Goal: Find specific page/section: Find specific page/section

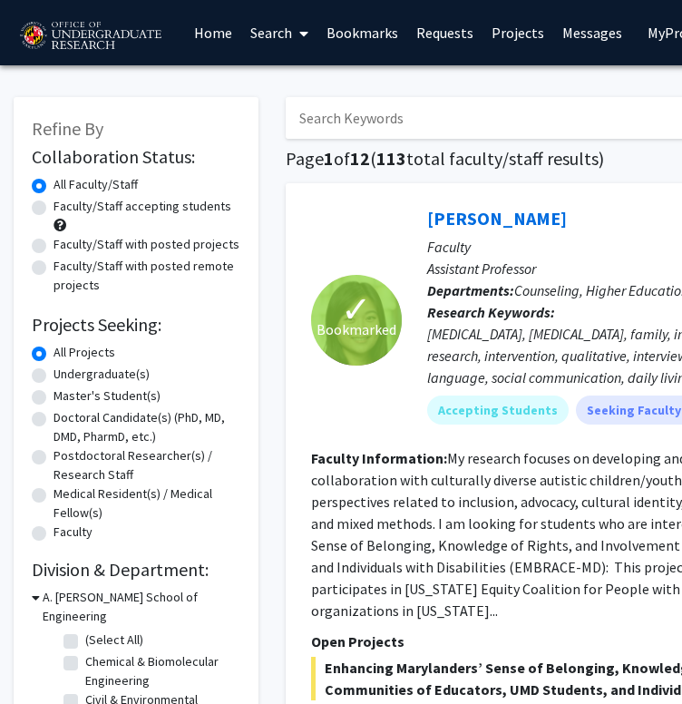
click at [360, 40] on link "Bookmarks" at bounding box center [362, 32] width 90 height 63
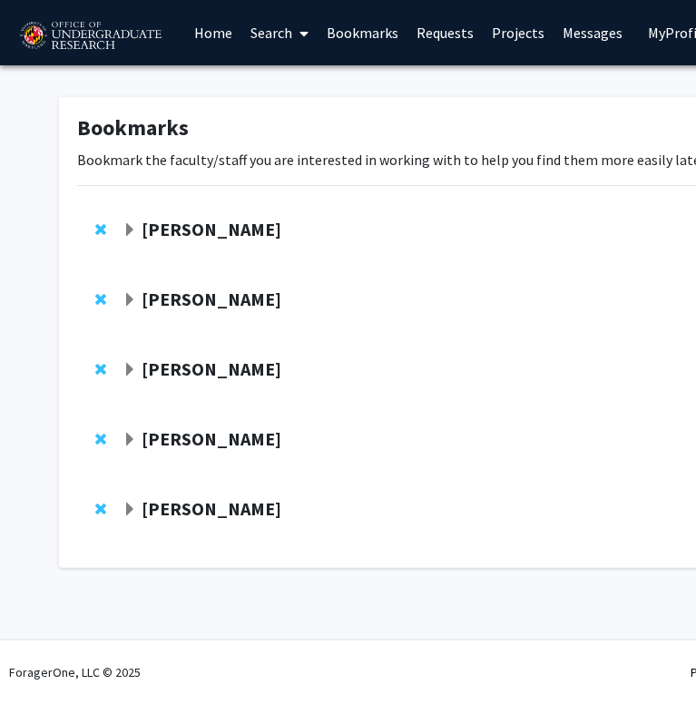
click at [195, 437] on strong "[PERSON_NAME]" at bounding box center [211, 438] width 140 height 23
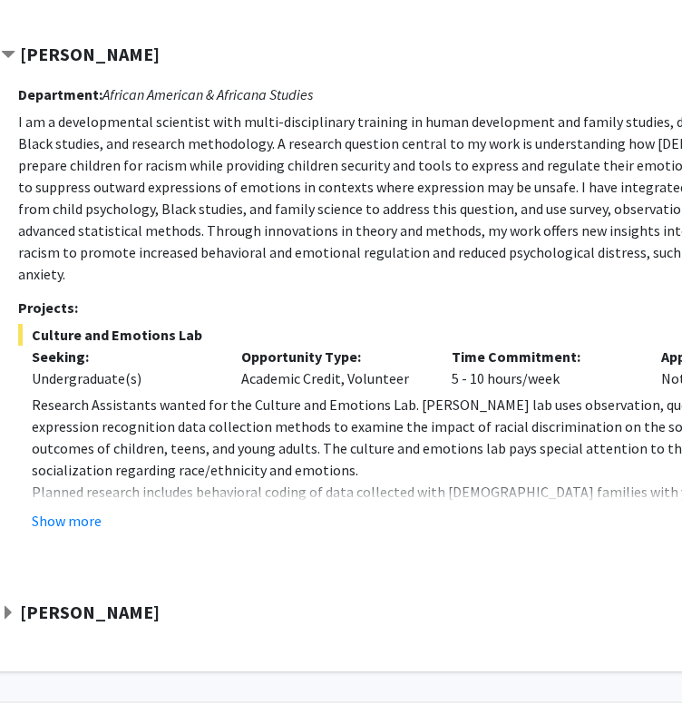
scroll to position [385, 122]
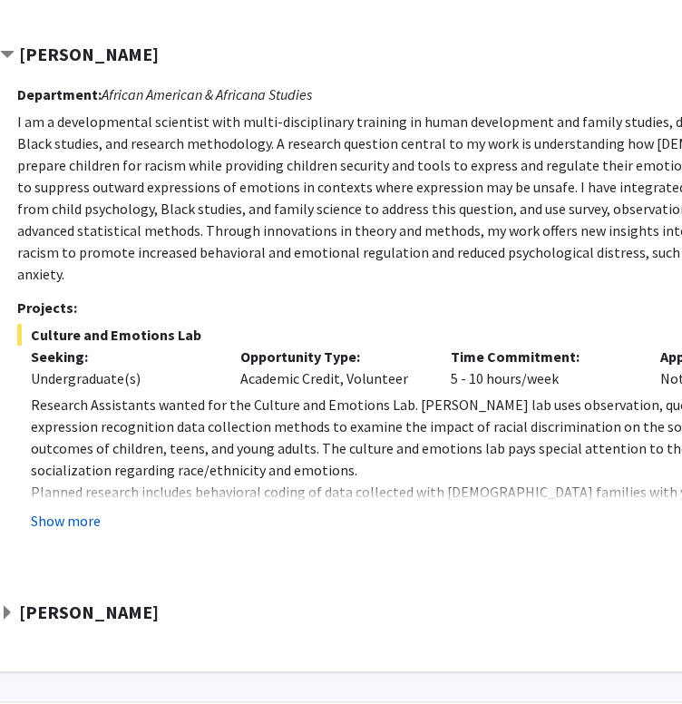
click at [77, 510] on button "Show more" at bounding box center [66, 521] width 70 height 22
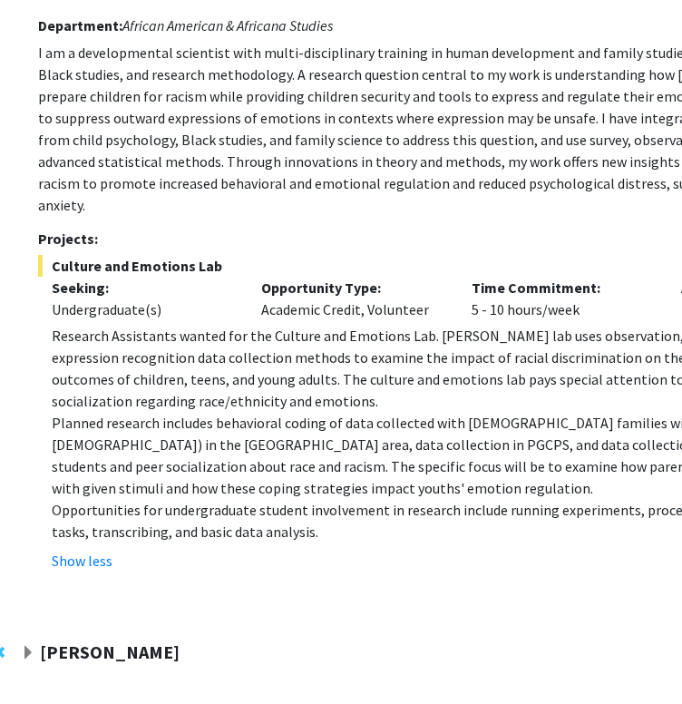
scroll to position [424, 102]
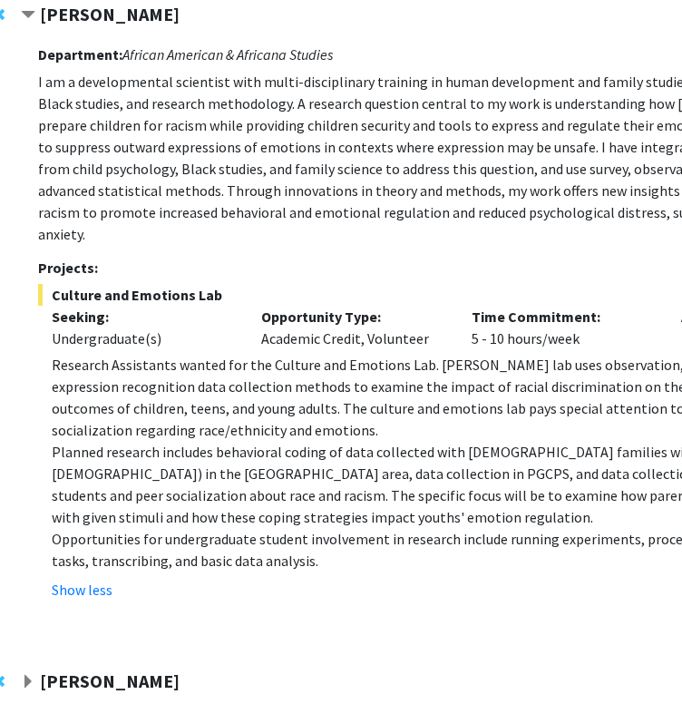
click at [270, 550] on fg-read-more "Research Assistants wanted for the Culture and Emotions Lab. [PERSON_NAME] lab …" at bounding box center [464, 477] width 853 height 247
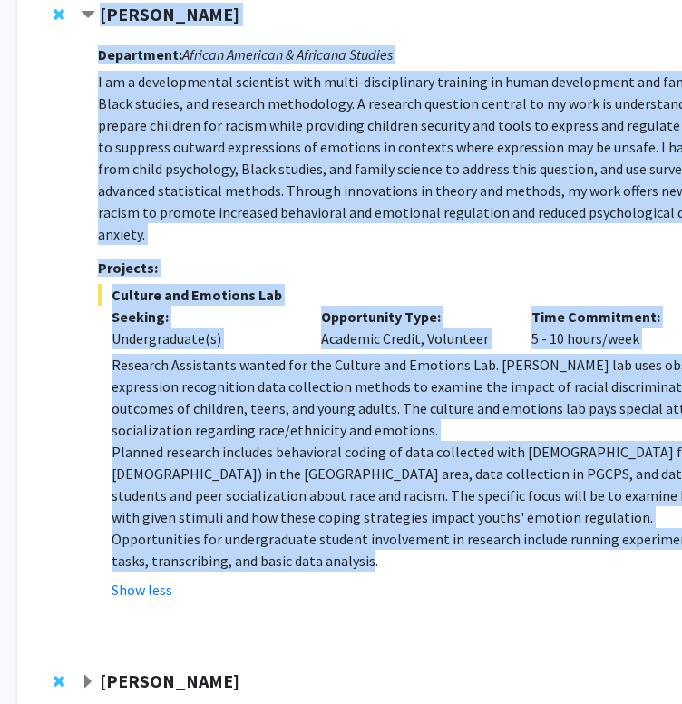
scroll to position [424, 0]
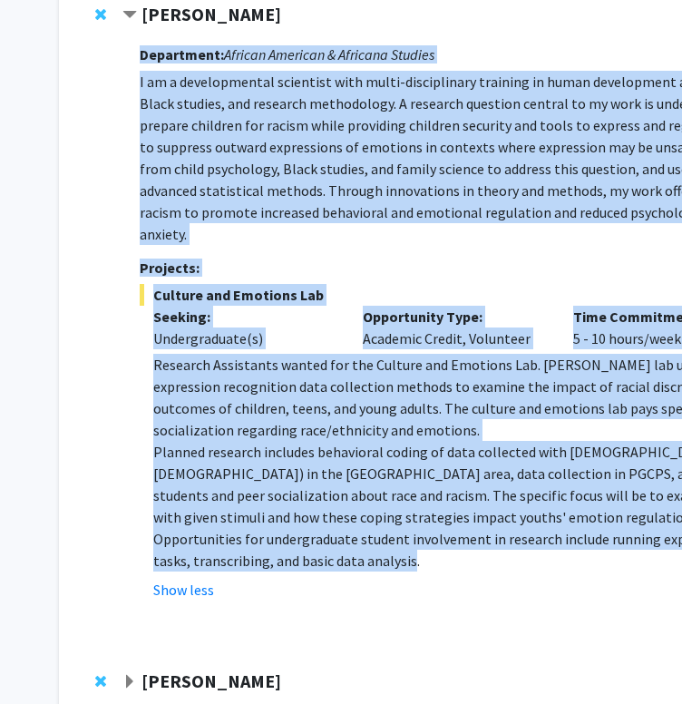
drag, startPoint x: 270, startPoint y: 543, endPoint x: 134, endPoint y: 79, distance: 483.8
click at [134, 79] on div "[PERSON_NAME] Compose Request Department: African American & Africana Studies I…" at bounding box center [557, 319] width 871 height 630
copy div "Loremipsum: Dolorsi Ametcons & Adipisci Elitsed D ei t incididuntutl etdolorem …"
click at [417, 354] on p "Research Assistants wanted for the Culture and Emotions Lab. [PERSON_NAME] lab …" at bounding box center [573, 397] width 840 height 87
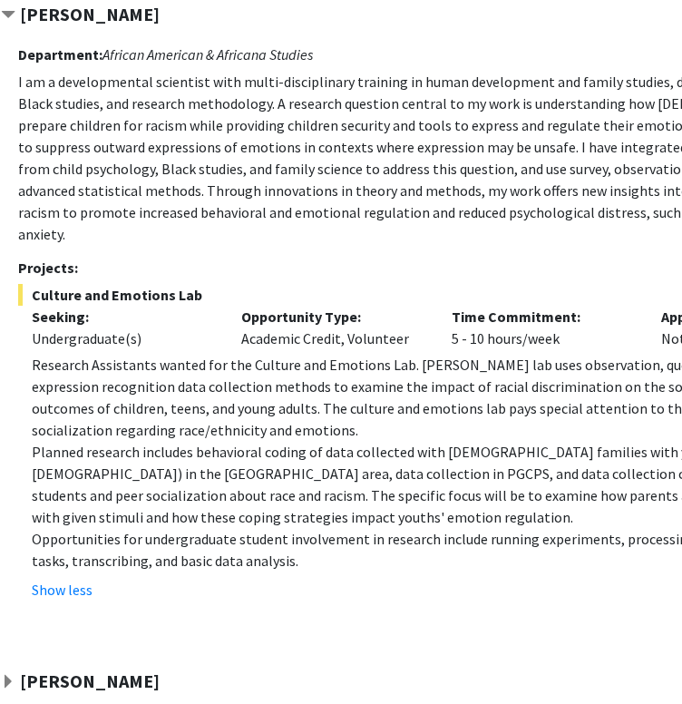
scroll to position [424, 120]
